Goal: Task Accomplishment & Management: Use online tool/utility

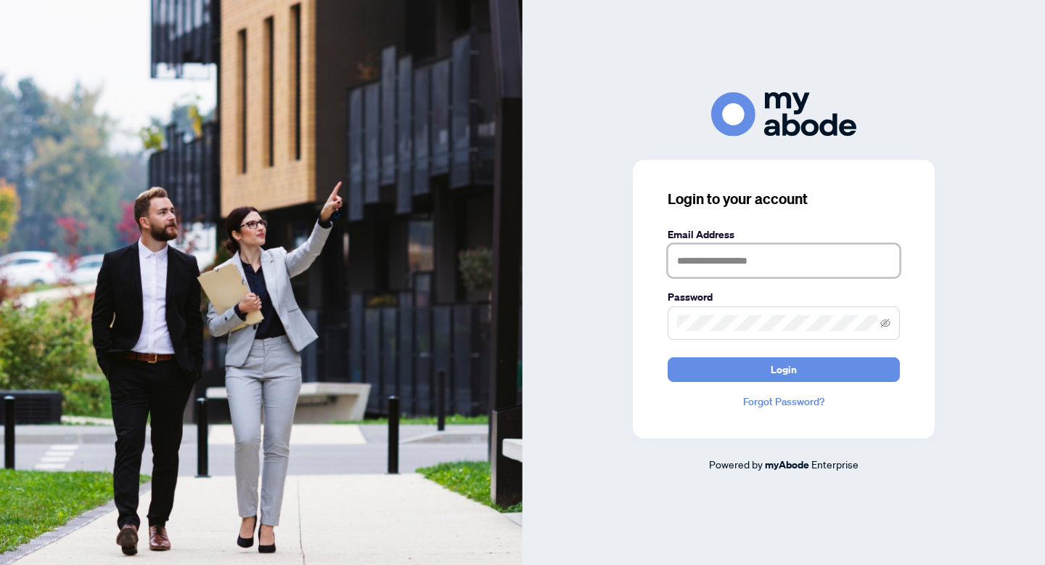
click at [714, 250] on input "text" at bounding box center [784, 260] width 232 height 33
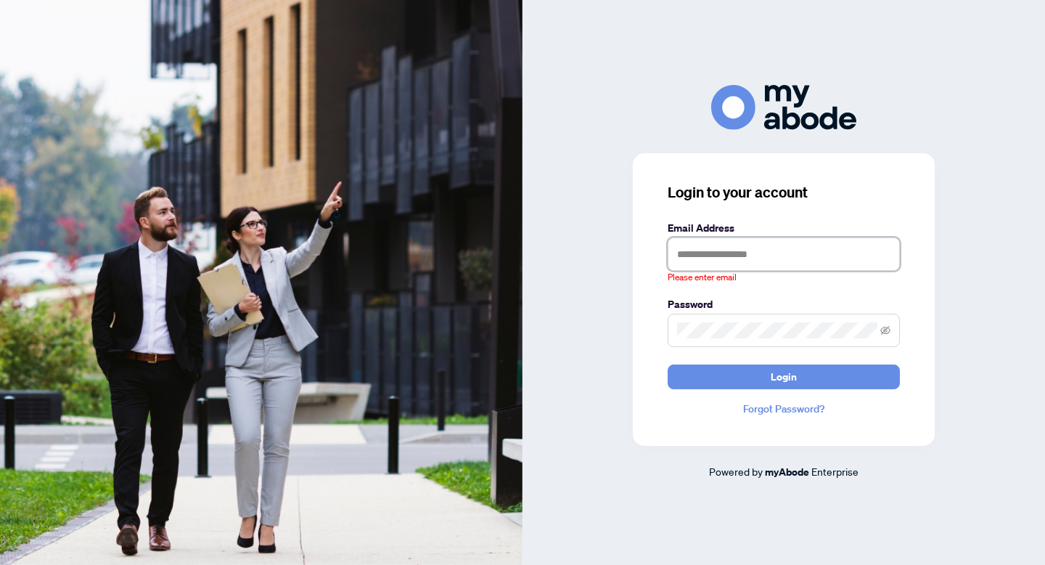
type input "**********"
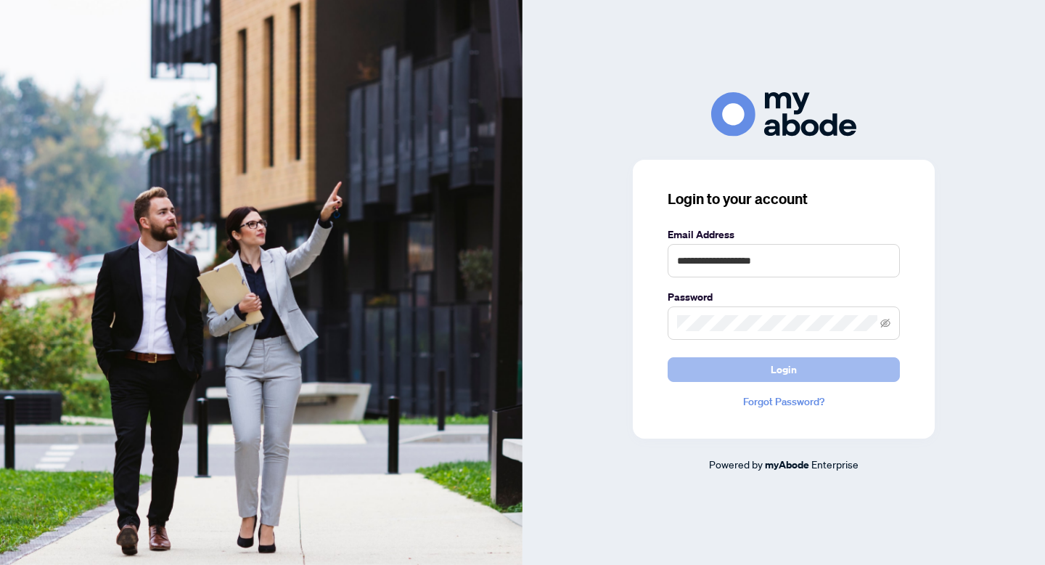
click at [750, 381] on button "Login" at bounding box center [784, 369] width 232 height 25
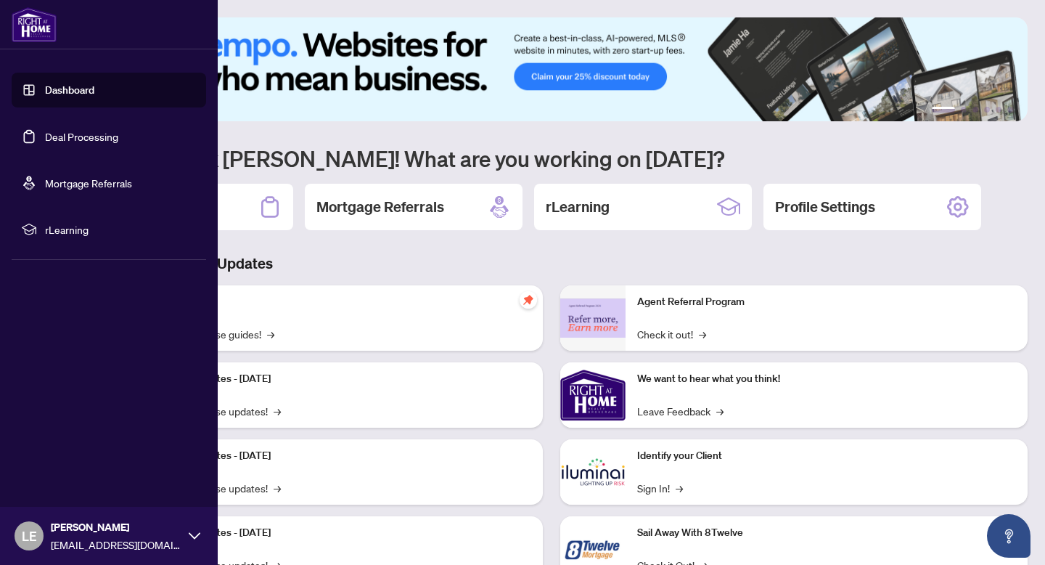
click at [45, 142] on link "Deal Processing" at bounding box center [81, 136] width 73 height 13
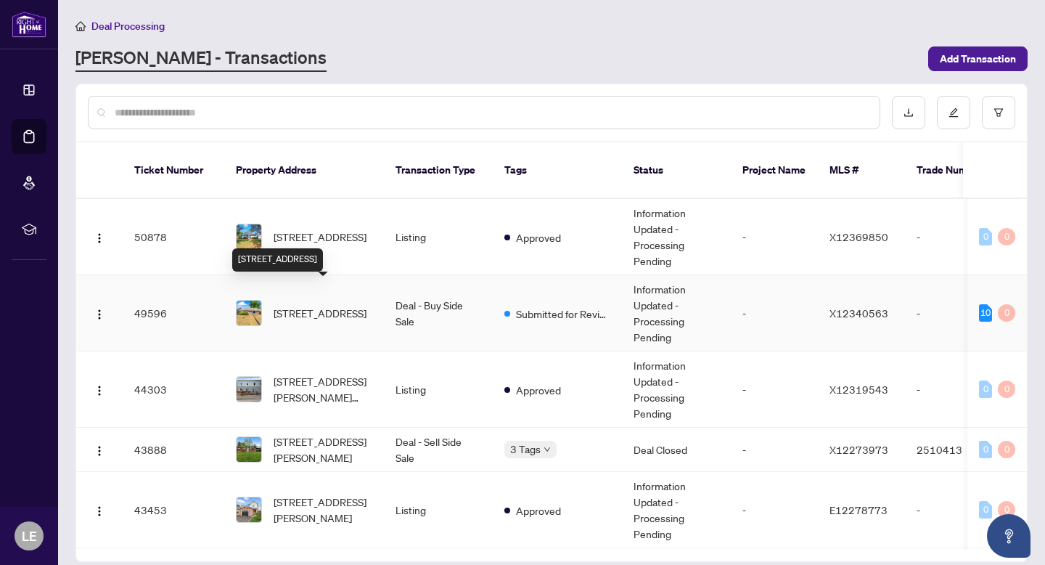
click at [341, 305] on span "84 North Trent St, Hastings, Ontario K0K 2C0, Canada" at bounding box center [320, 313] width 93 height 16
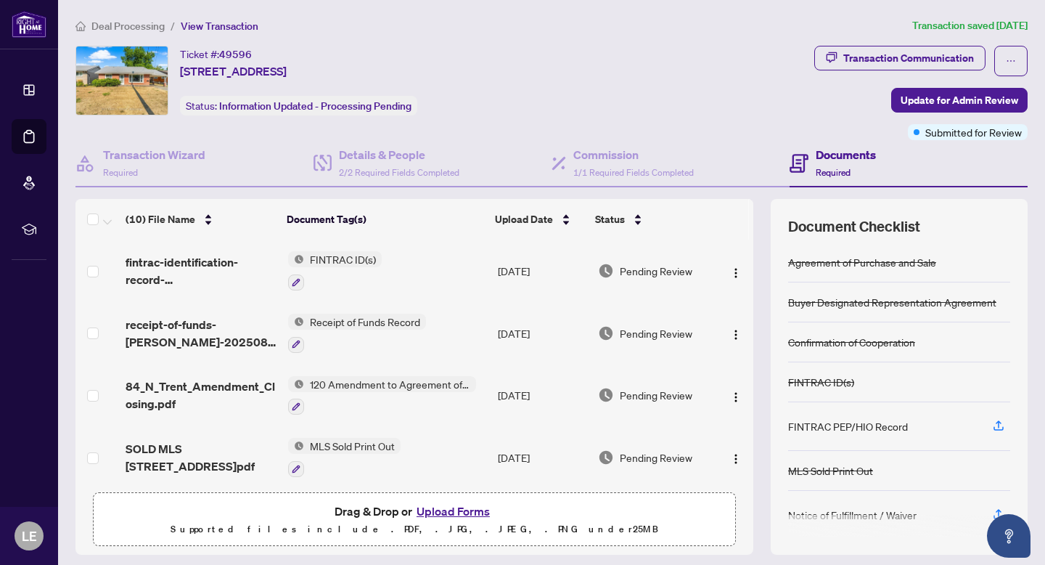
click at [528, 72] on div "Ticket #: 49596 84 North Trent St, Hastings, Ontario K0K 2C0, Canada Status: In…" at bounding box center [441, 81] width 733 height 70
